Goal: Check status: Check status

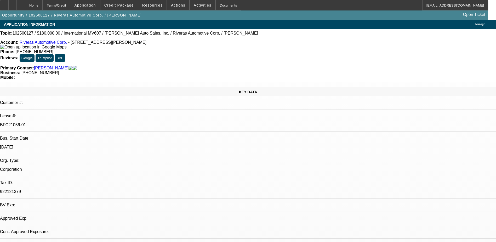
select select "0"
select select "2"
select select "0"
select select "6"
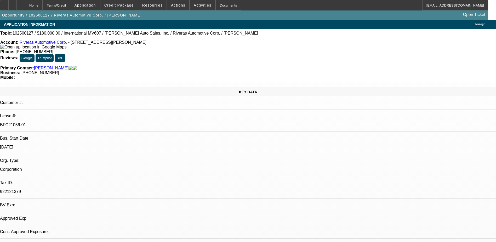
select select "0"
select select "6"
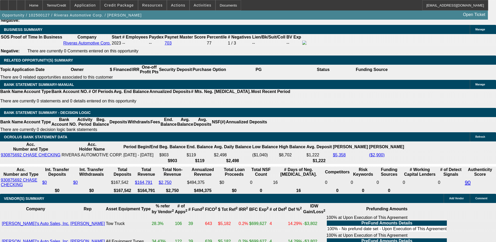
scroll to position [889, 0]
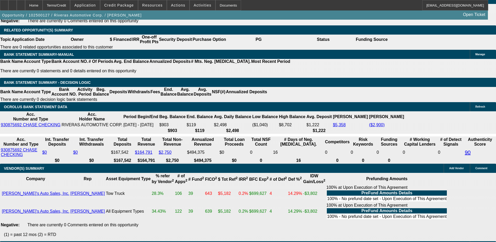
drag, startPoint x: 114, startPoint y: 71, endPoint x: 121, endPoint y: 70, distance: 7.7
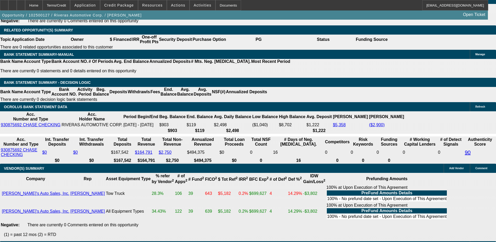
scroll to position [102, 0]
drag, startPoint x: 407, startPoint y: 103, endPoint x: 409, endPoint y: 84, distance: 19.4
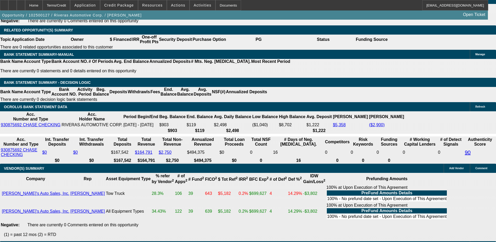
drag, startPoint x: 345, startPoint y: 200, endPoint x: 475, endPoint y: 206, distance: 130.1
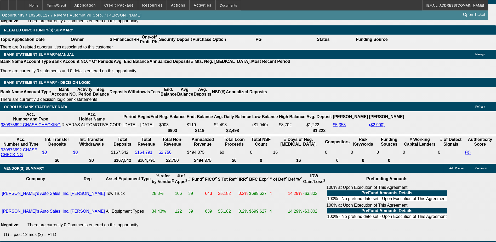
drag, startPoint x: 475, startPoint y: 206, endPoint x: 446, endPoint y: 208, distance: 29.6
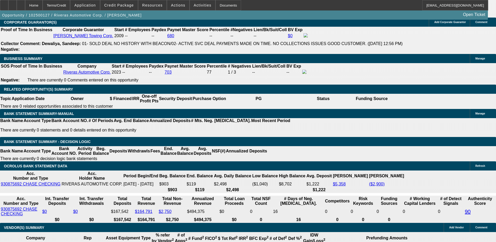
scroll to position [863, 0]
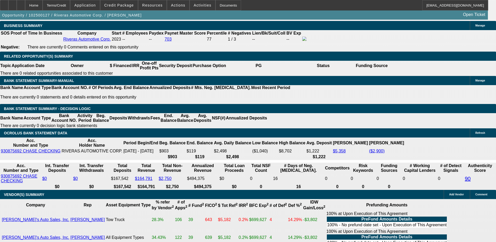
drag, startPoint x: 335, startPoint y: 183, endPoint x: 400, endPoint y: 193, distance: 66.2
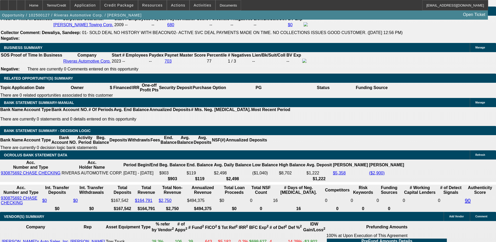
scroll to position [759, 0]
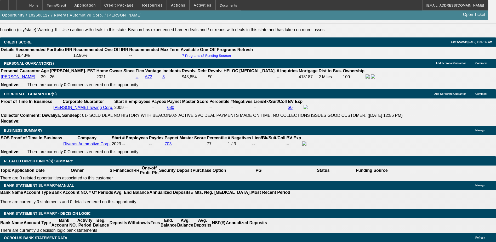
drag, startPoint x: 75, startPoint y: 120, endPoint x: 121, endPoint y: 124, distance: 47.0
drag, startPoint x: 121, startPoint y: 124, endPoint x: 118, endPoint y: 124, distance: 2.9
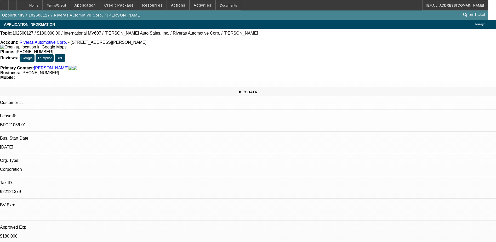
drag, startPoint x: 369, startPoint y: 176, endPoint x: 450, endPoint y: 179, distance: 80.6
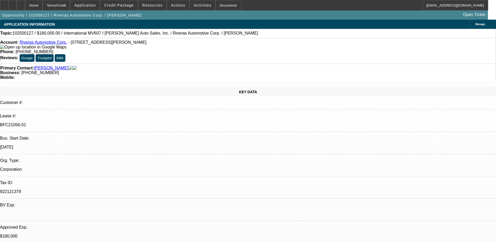
drag, startPoint x: 450, startPoint y: 179, endPoint x: 443, endPoint y: 181, distance: 7.0
drag, startPoint x: 392, startPoint y: 94, endPoint x: 395, endPoint y: 112, distance: 18.2
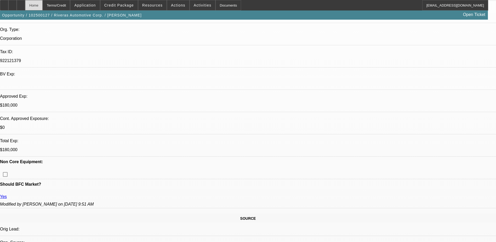
scroll to position [0, 0]
